Goal: Task Accomplishment & Management: Complete application form

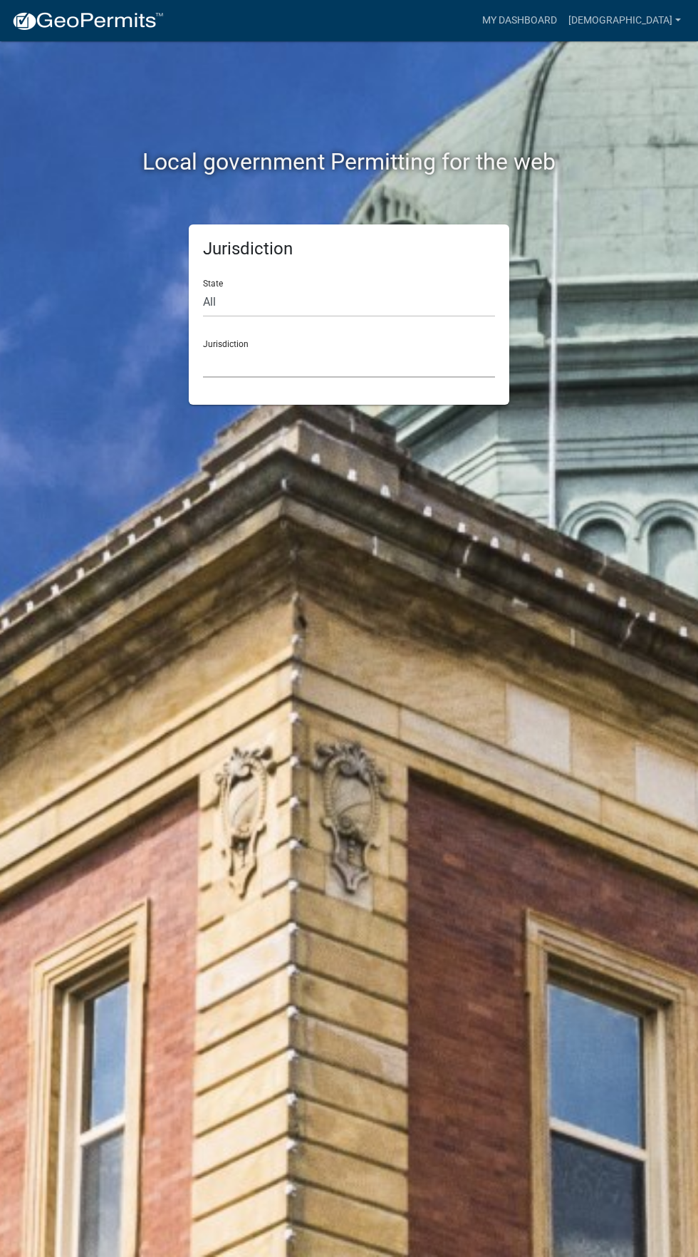
click at [391, 363] on select "[GEOGRAPHIC_DATA], [US_STATE] [GEOGRAPHIC_DATA], [US_STATE][PERSON_NAME][GEOGRA…" at bounding box center [349, 362] width 292 height 29
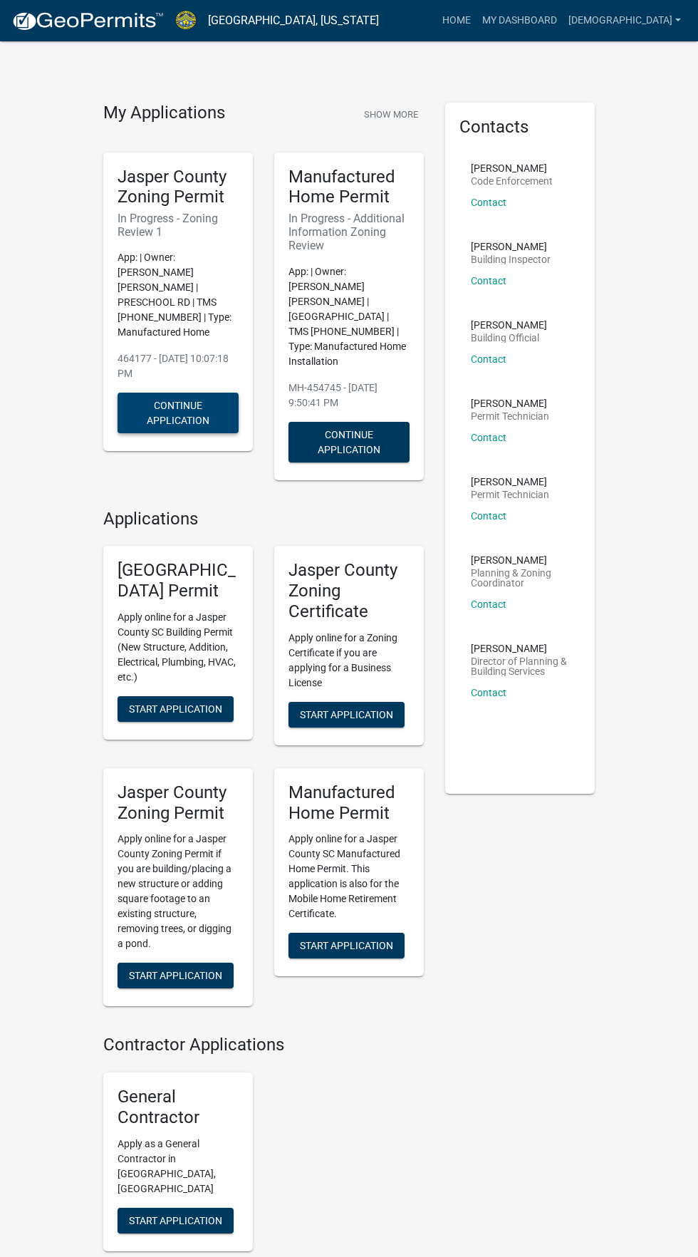
click at [168, 393] on button "Continue Application" at bounding box center [178, 413] width 121 height 41
click at [355, 300] on p "App: | Owner: [PERSON_NAME] [PERSON_NAME] | [GEOGRAPHIC_DATA] | TMS [PHONE_NUMB…" at bounding box center [349, 316] width 121 height 105
click at [348, 321] on p "App: | Owner: [PERSON_NAME] [PERSON_NAME] | [GEOGRAPHIC_DATA] | TMS [PHONE_NUMB…" at bounding box center [349, 316] width 121 height 105
click at [348, 428] on button "Continue Application" at bounding box center [349, 442] width 121 height 41
